Goal: Task Accomplishment & Management: Use online tool/utility

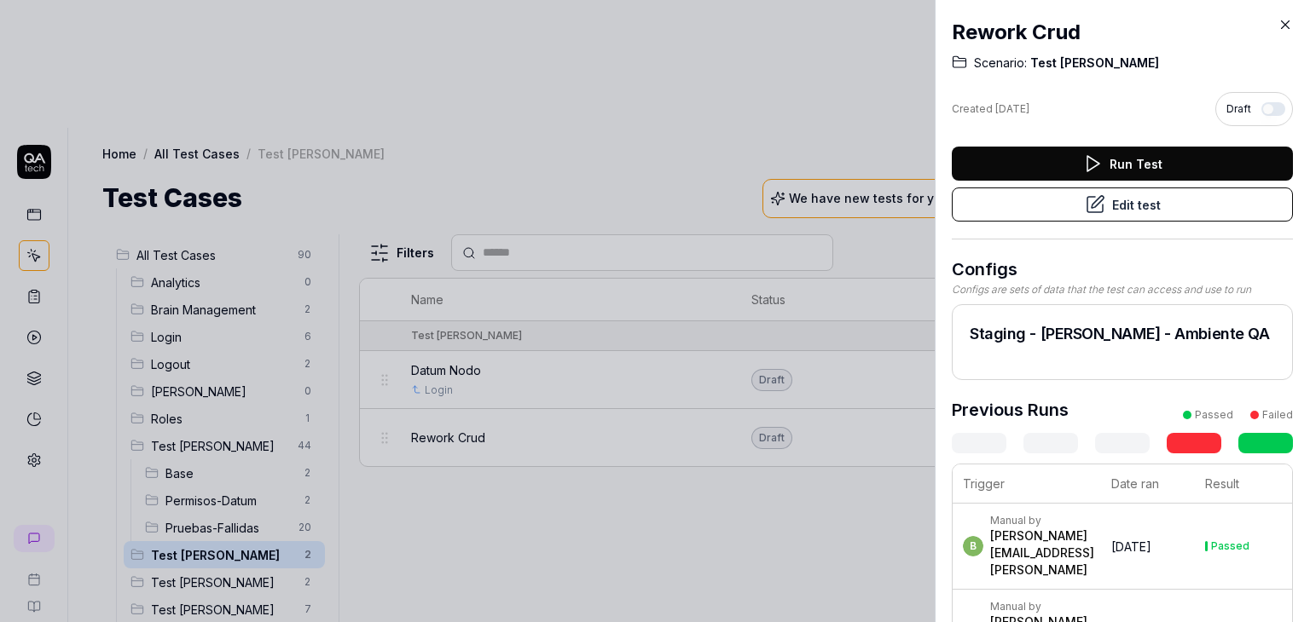
click at [1289, 21] on icon at bounding box center [1284, 24] width 15 height 15
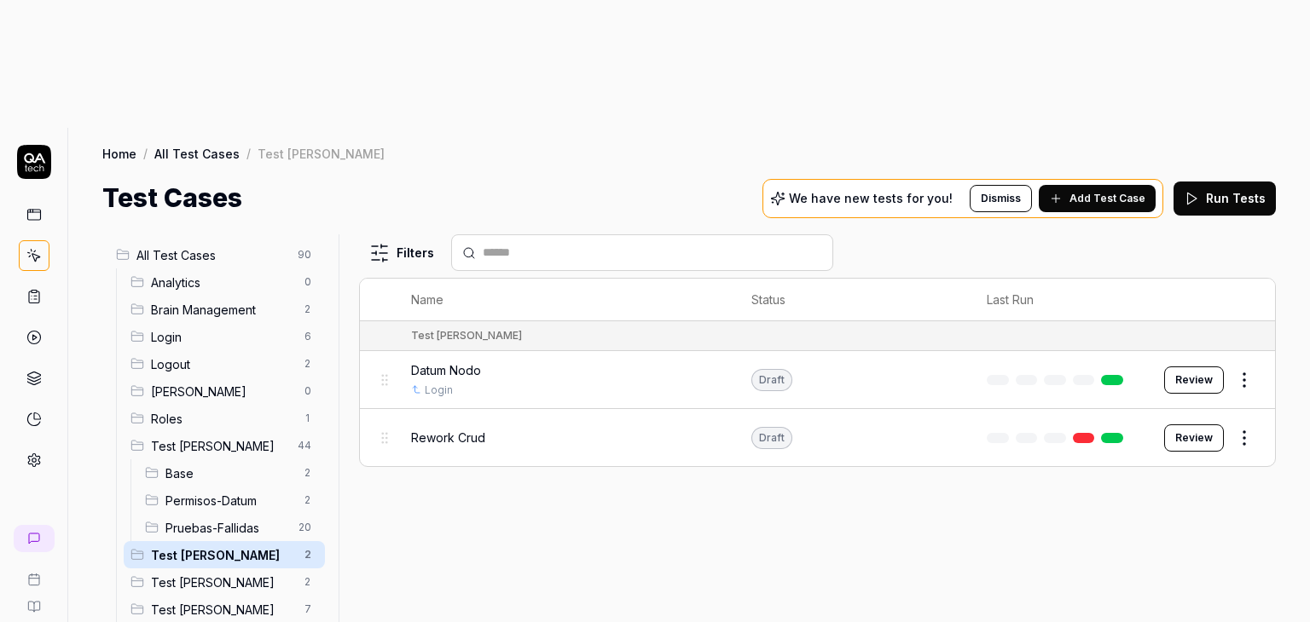
click at [525, 419] on div "Rework Crud" at bounding box center [564, 437] width 306 height 37
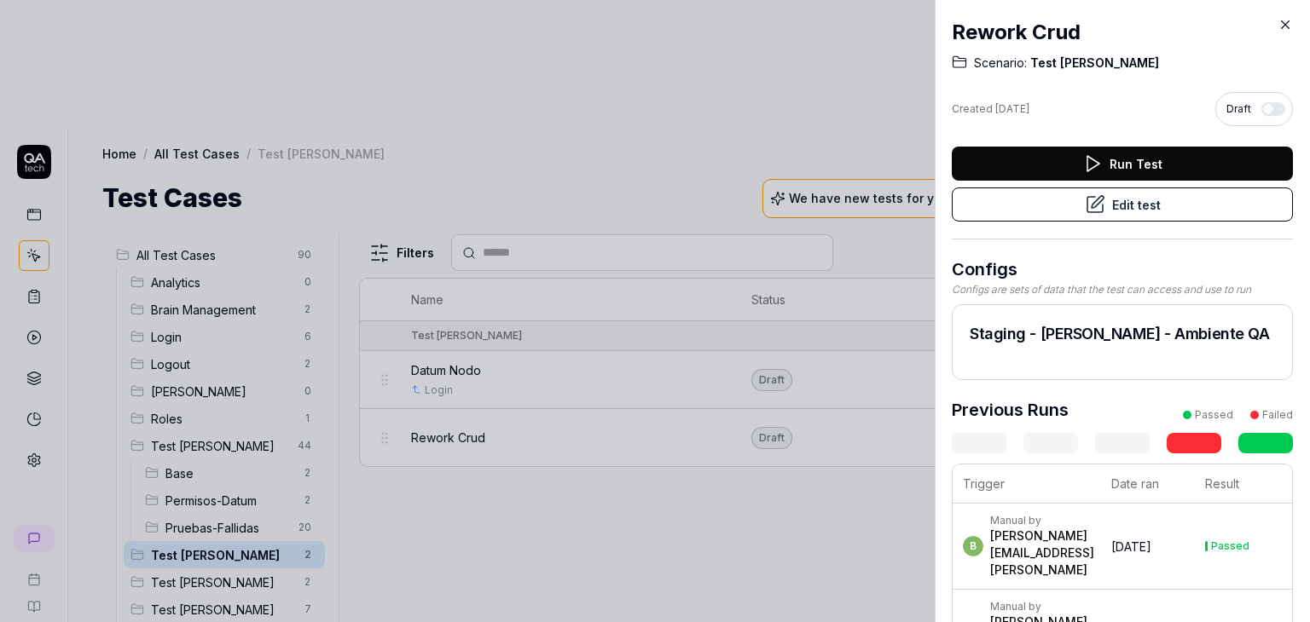
click at [999, 216] on button "Edit test" at bounding box center [1121, 205] width 341 height 34
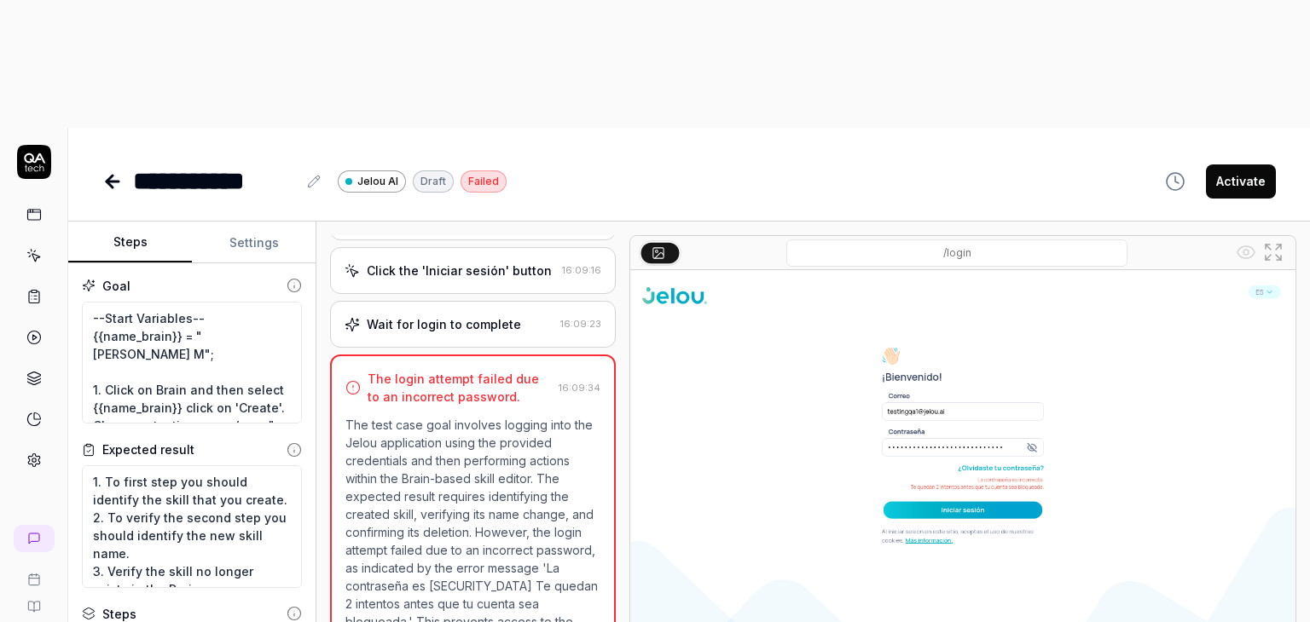
scroll to position [381, 0]
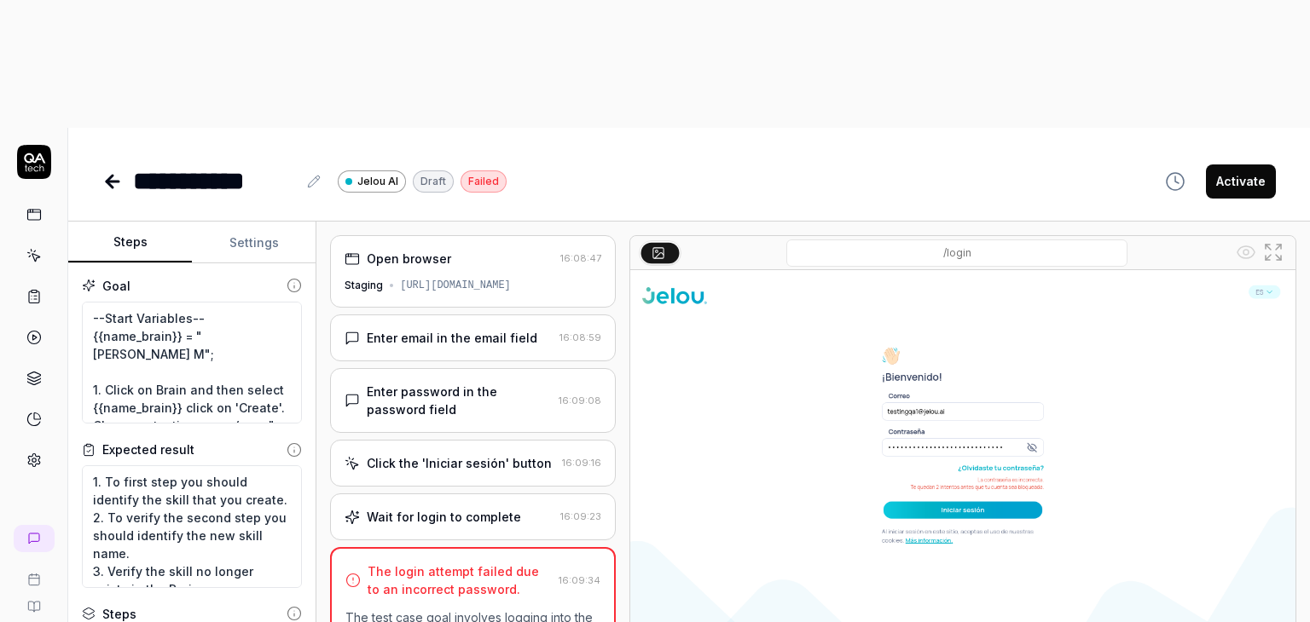
click at [447, 329] on div "Enter email in the email field" at bounding box center [452, 338] width 171 height 18
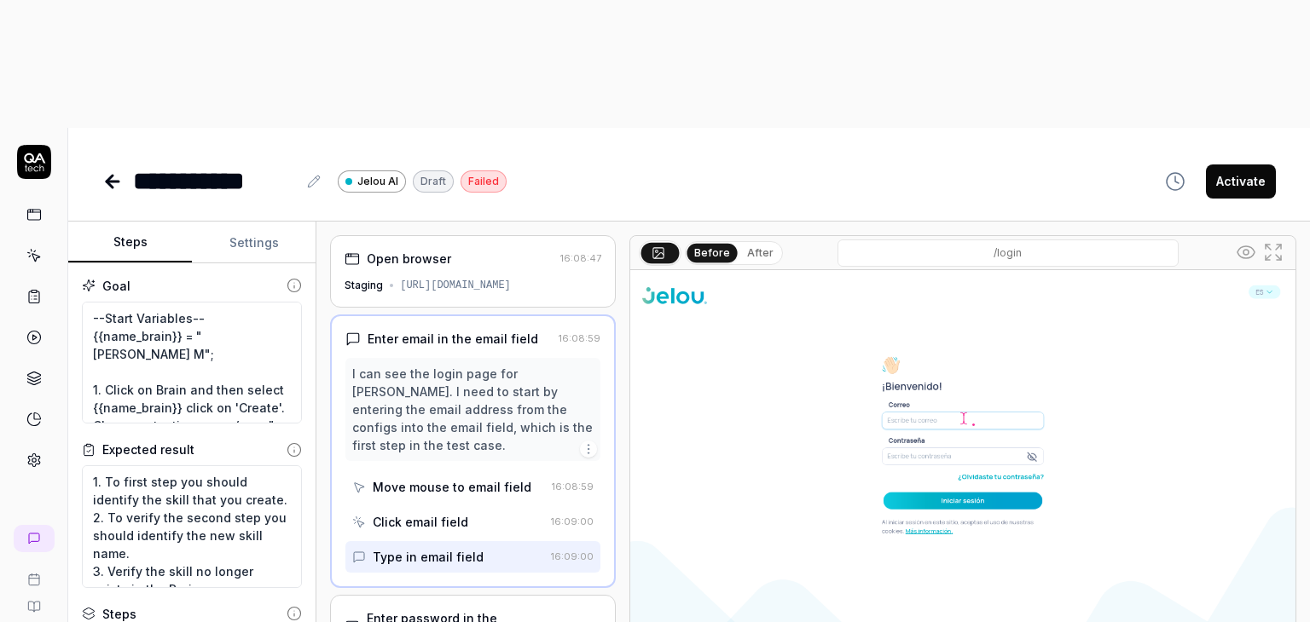
click at [223, 223] on button "Settings" at bounding box center [254, 243] width 124 height 41
type textarea "*"
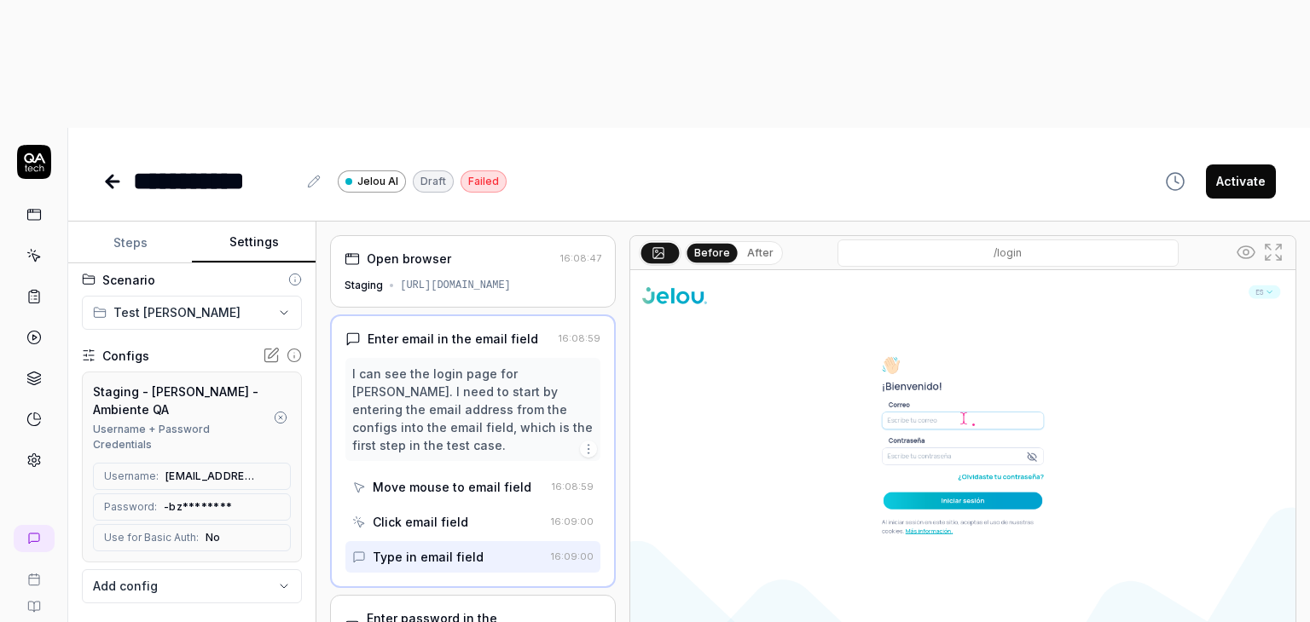
scroll to position [85, 0]
click at [164, 496] on span "-bz********" at bounding box center [198, 503] width 68 height 15
click at [240, 497] on icon at bounding box center [246, 504] width 14 height 14
